Goal: Information Seeking & Learning: Learn about a topic

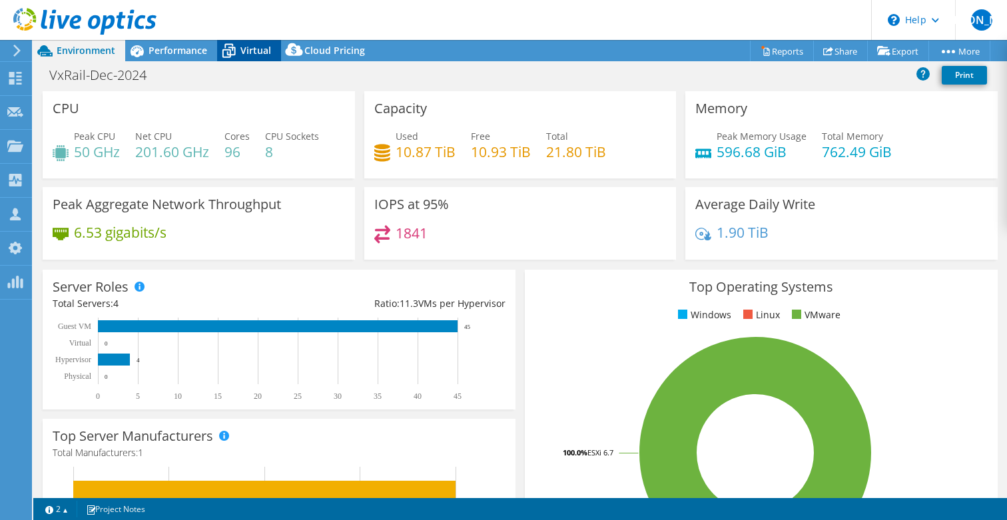
click at [250, 56] on span "Virtual" at bounding box center [255, 50] width 31 height 13
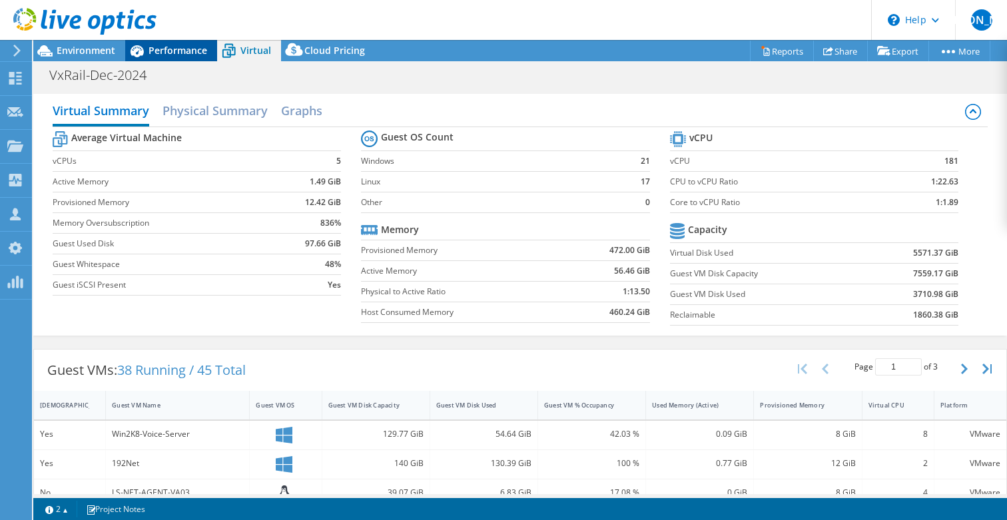
click at [166, 51] on span "Performance" at bounding box center [177, 50] width 59 height 13
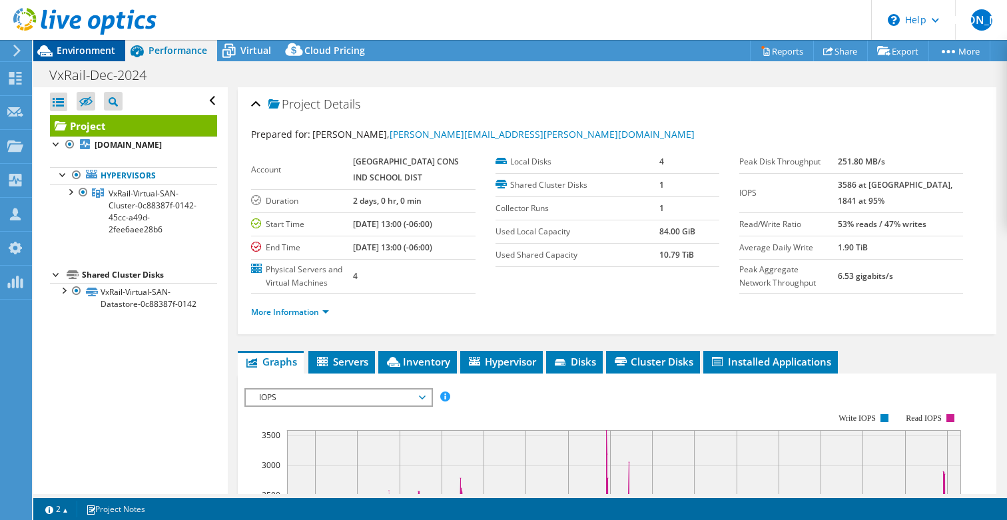
click at [98, 45] on span "Environment" at bounding box center [86, 50] width 59 height 13
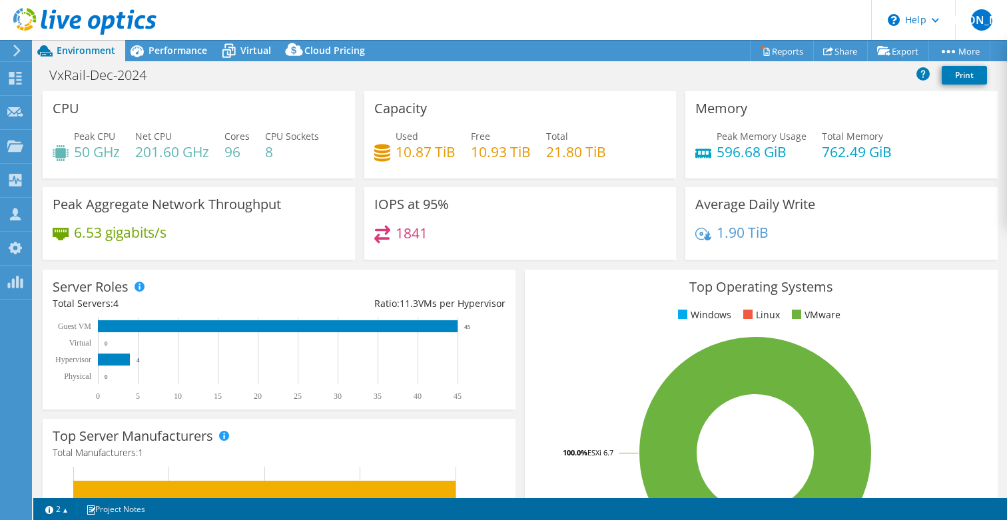
click at [121, 12] on use at bounding box center [84, 21] width 143 height 27
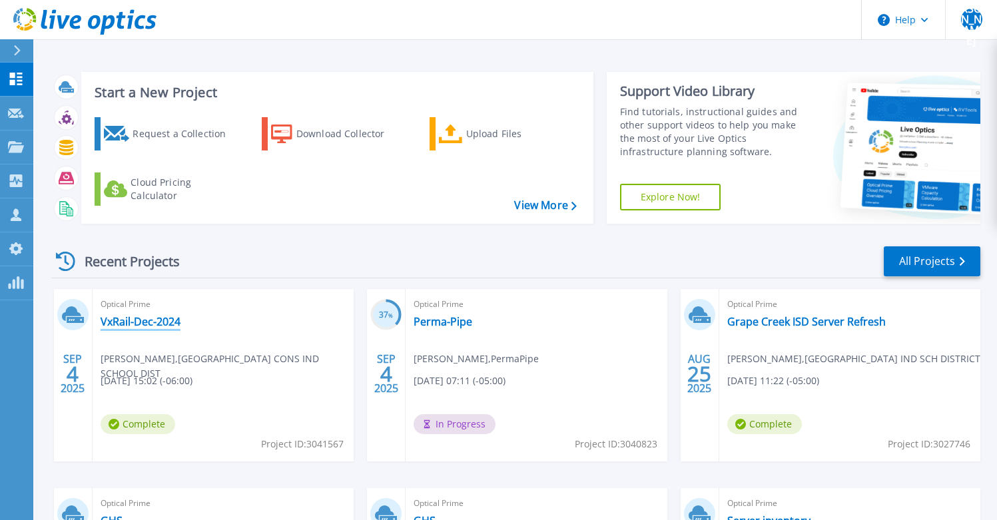
click at [169, 318] on link "VxRail-Dec-2024" at bounding box center [141, 321] width 80 height 13
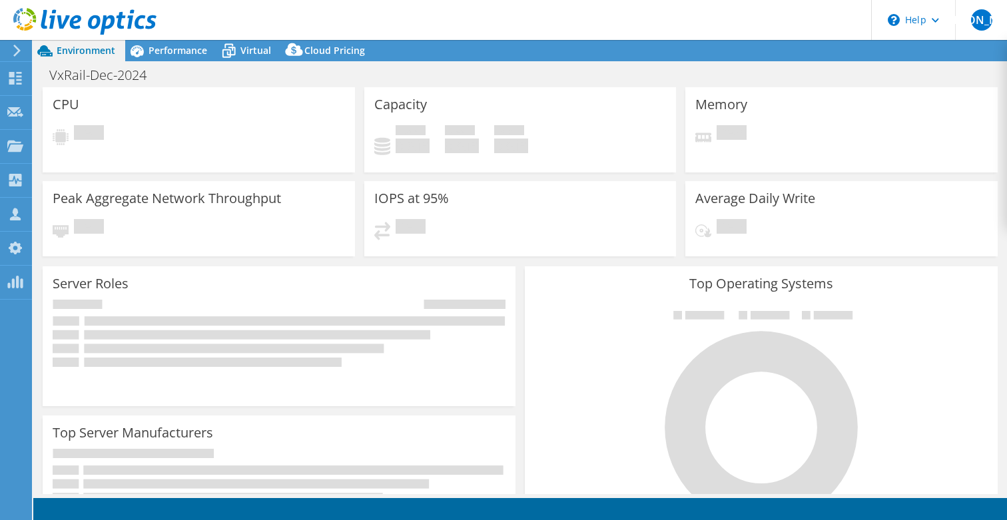
select select "USD"
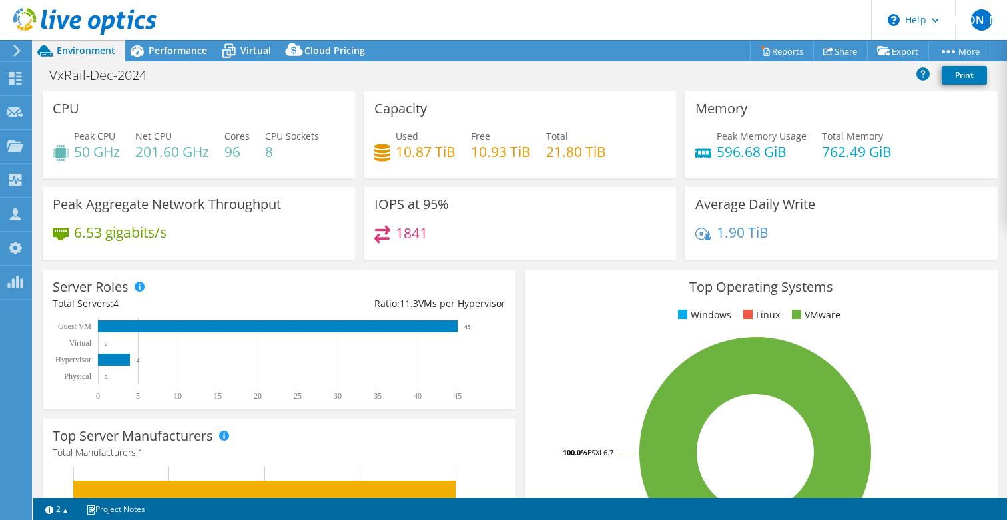
click at [520, 278] on div "Top Operating Systems Windows Linux VMware 100.0% ESXi 6.7" at bounding box center [761, 429] width 482 height 328
click at [253, 48] on span "Virtual" at bounding box center [255, 50] width 31 height 13
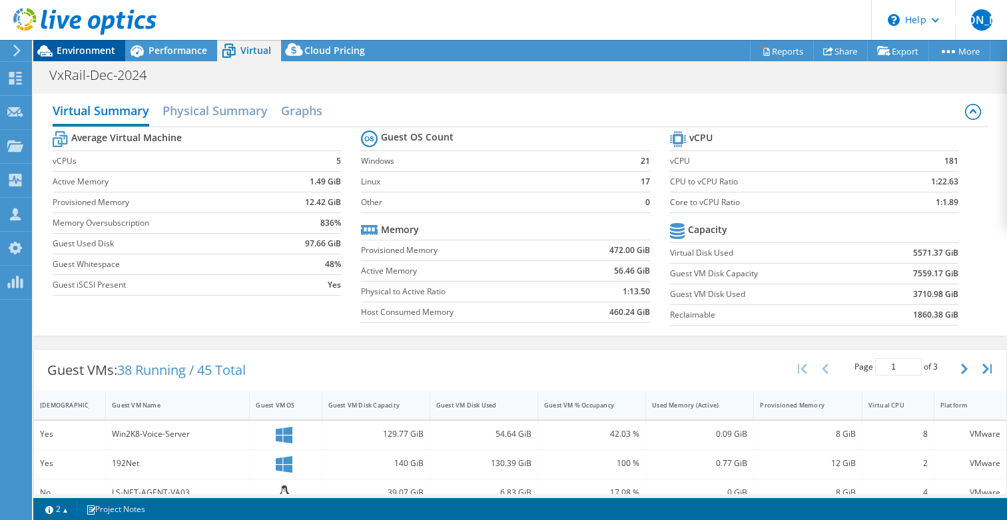
click at [103, 51] on span "Environment" at bounding box center [86, 50] width 59 height 13
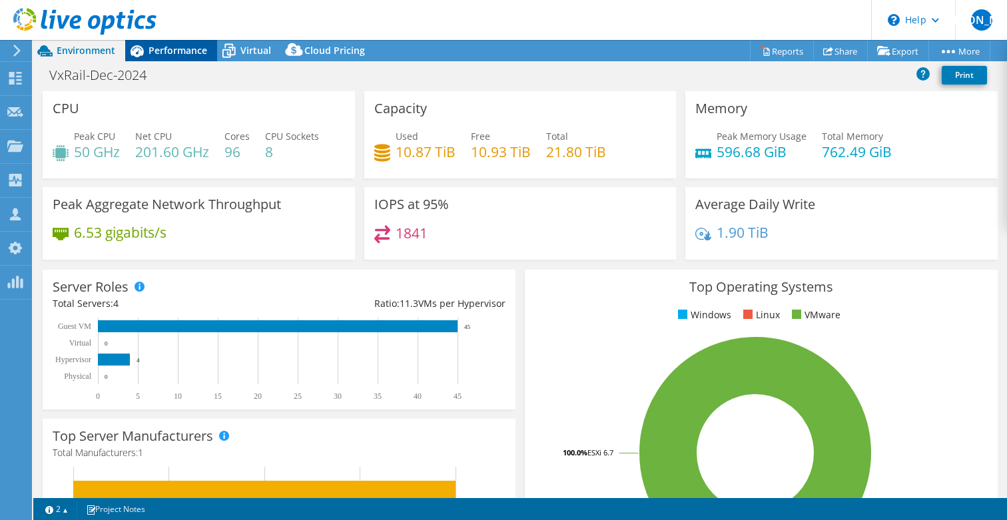
click at [182, 52] on span "Performance" at bounding box center [177, 50] width 59 height 13
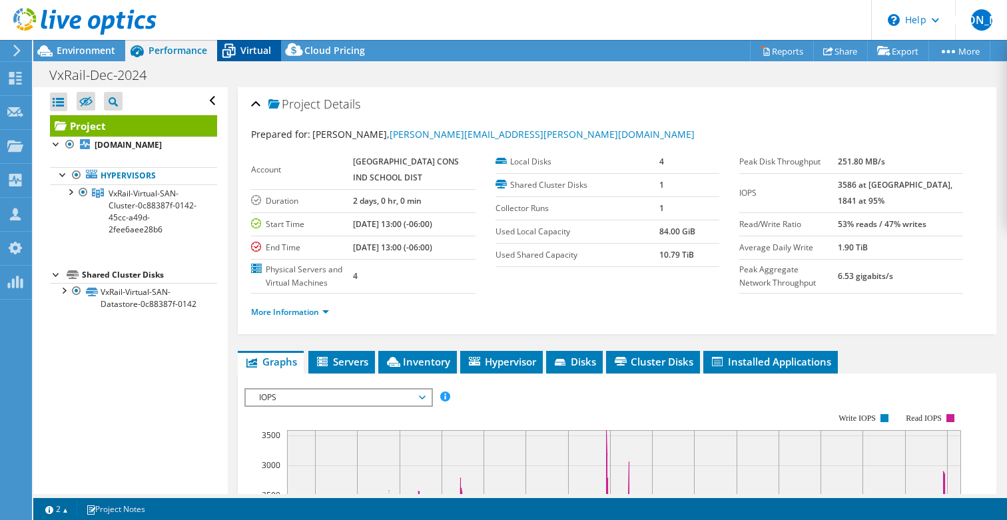
click at [243, 51] on span "Virtual" at bounding box center [255, 50] width 31 height 13
